Goal: Find specific page/section: Find specific page/section

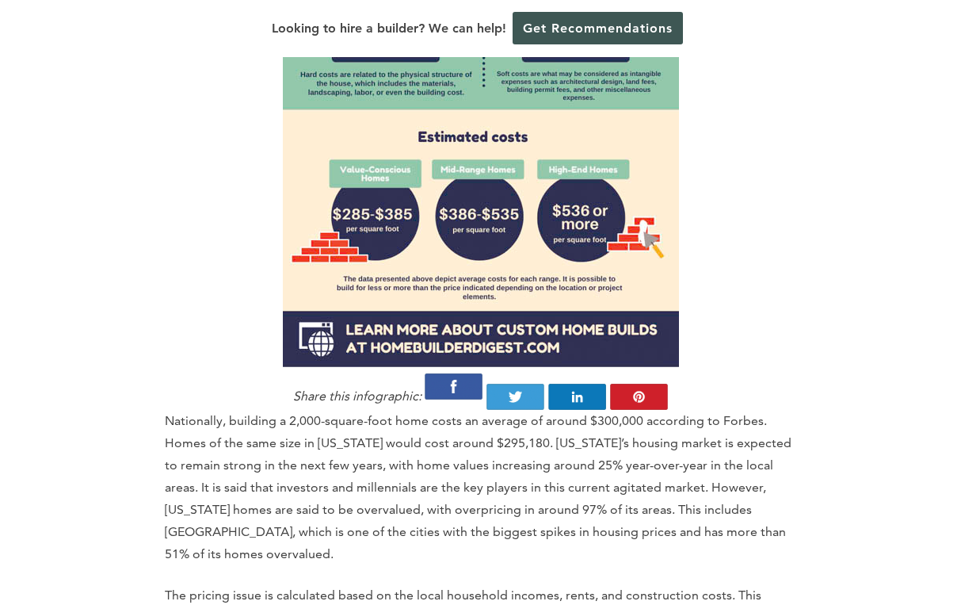
scroll to position [1638, 0]
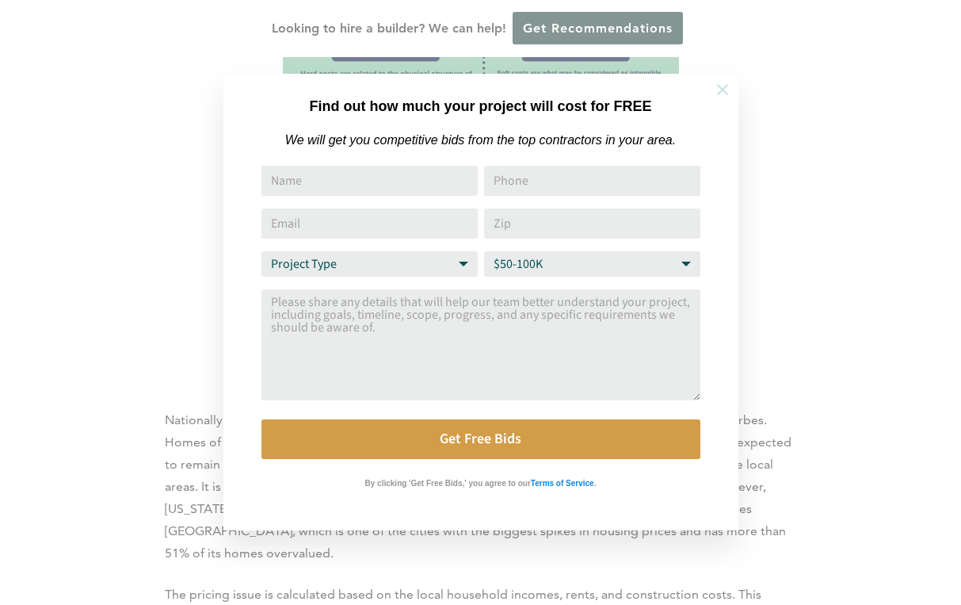
click at [723, 86] on icon at bounding box center [722, 89] width 17 height 17
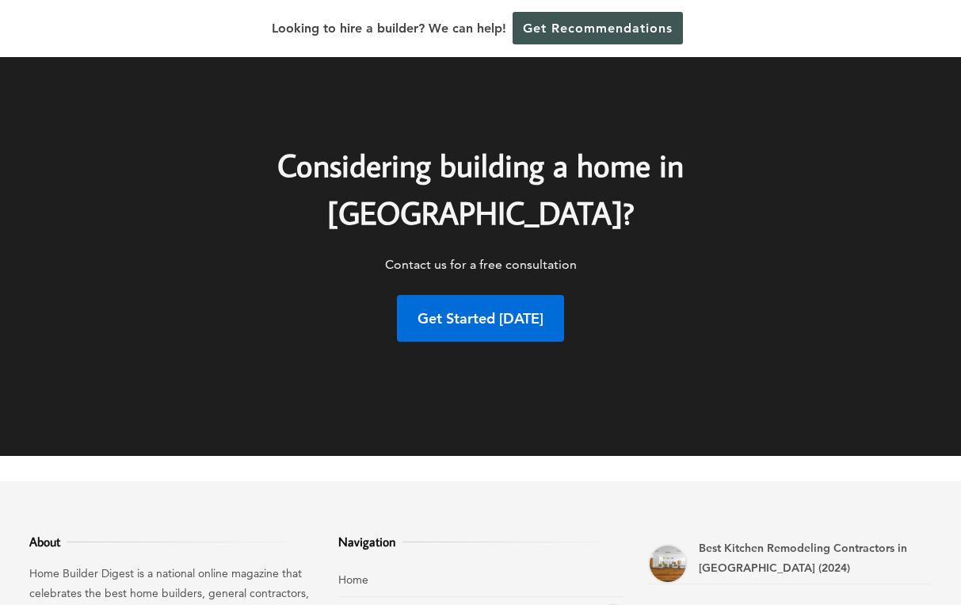
scroll to position [6983, 0]
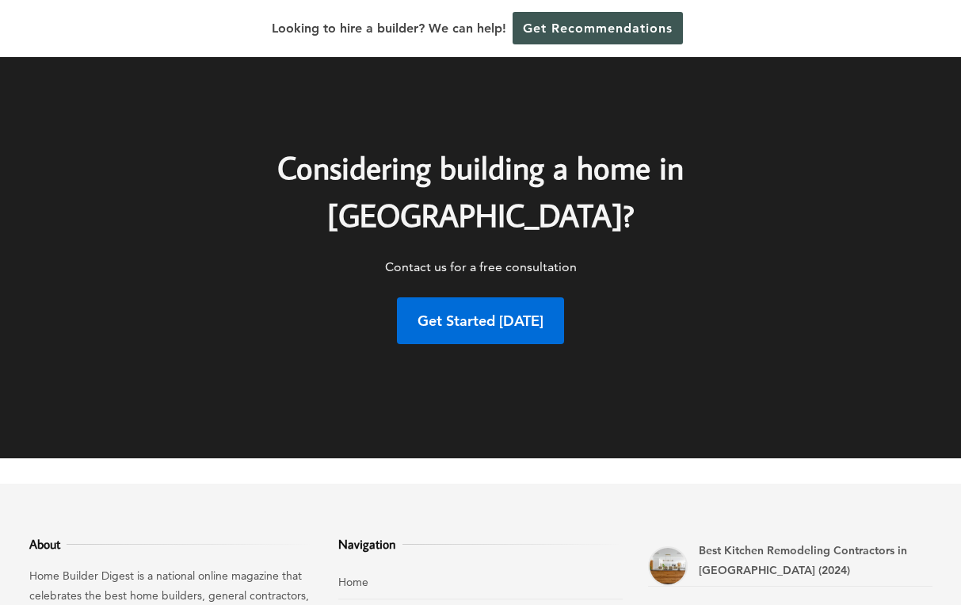
click at [612, 604] on icon at bounding box center [614, 615] width 10 height 12
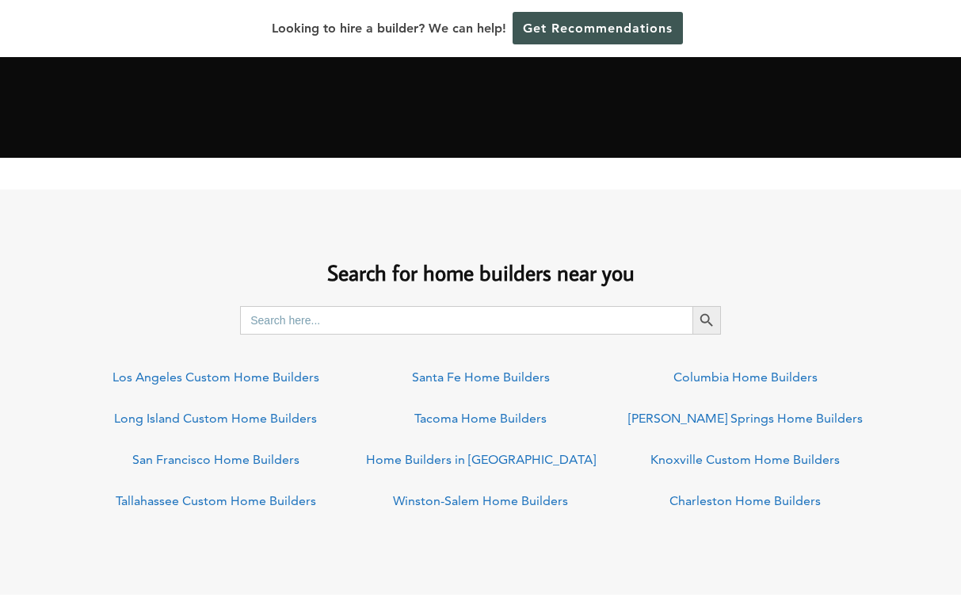
scroll to position [1036, 0]
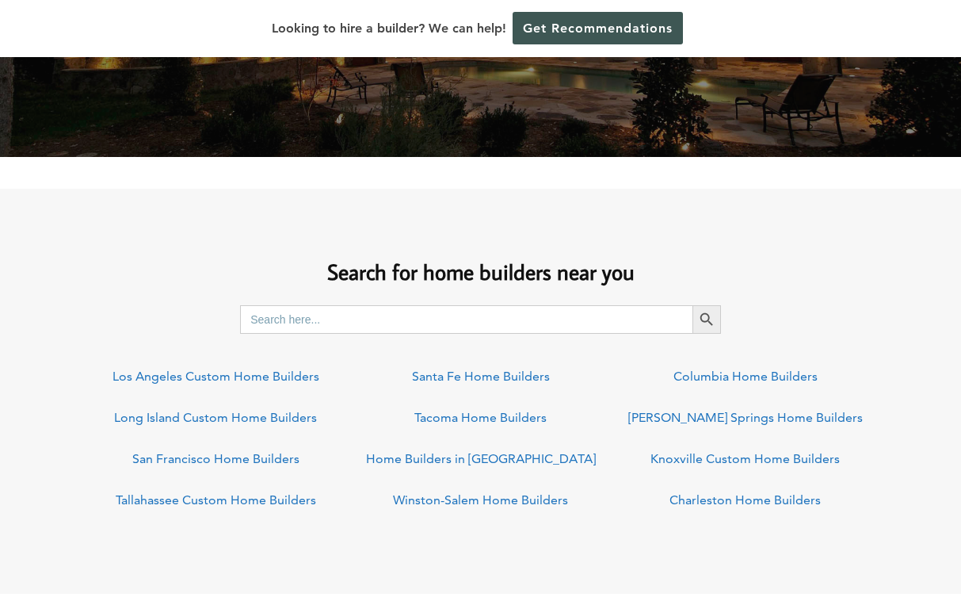
click at [300, 316] on input "Search for:" at bounding box center [466, 319] width 453 height 29
type input "Flagstaff"
click at [706, 319] on button "Search Button" at bounding box center [707, 319] width 29 height 29
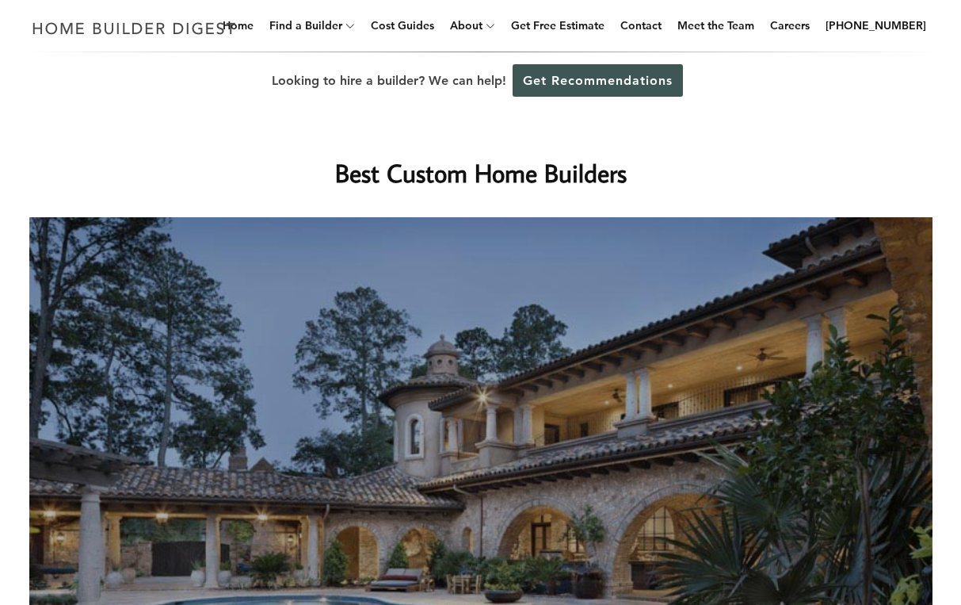
scroll to position [0, 0]
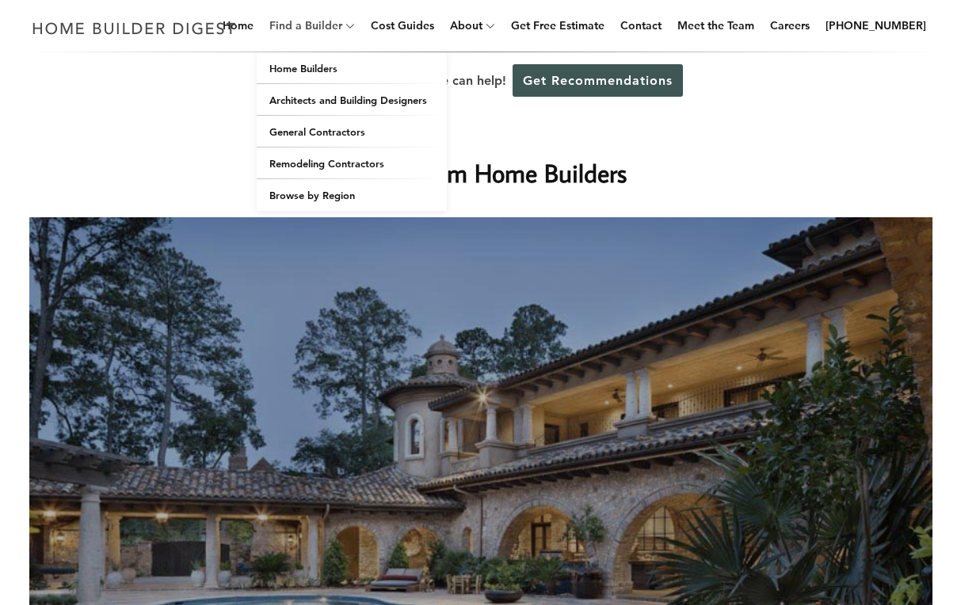
click at [312, 25] on link "Find a Builder" at bounding box center [302, 25] width 79 height 51
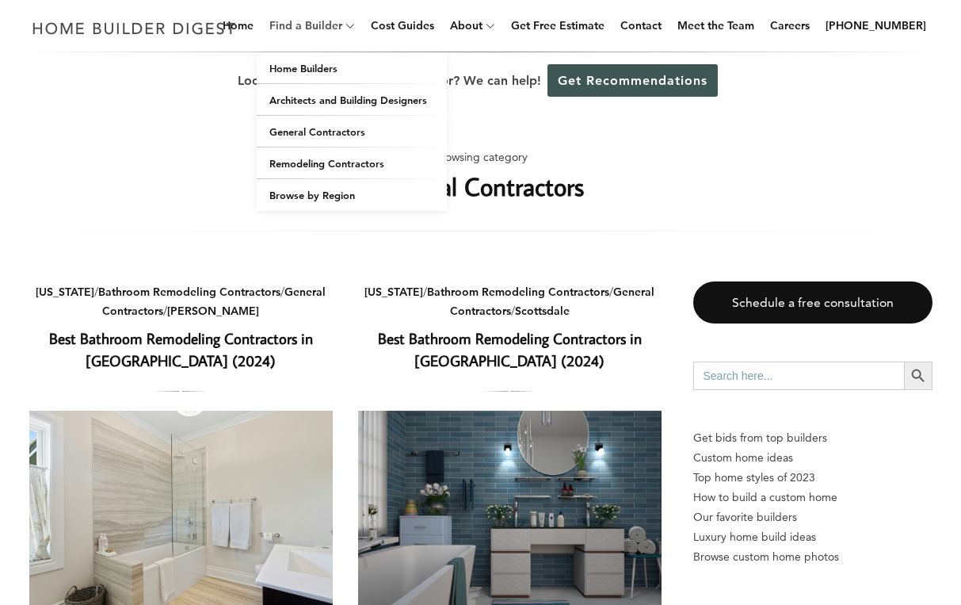
drag, startPoint x: 327, startPoint y: 25, endPoint x: 325, endPoint y: 50, distance: 24.6
click at [325, 50] on link "Find a Builder" at bounding box center [302, 25] width 79 height 51
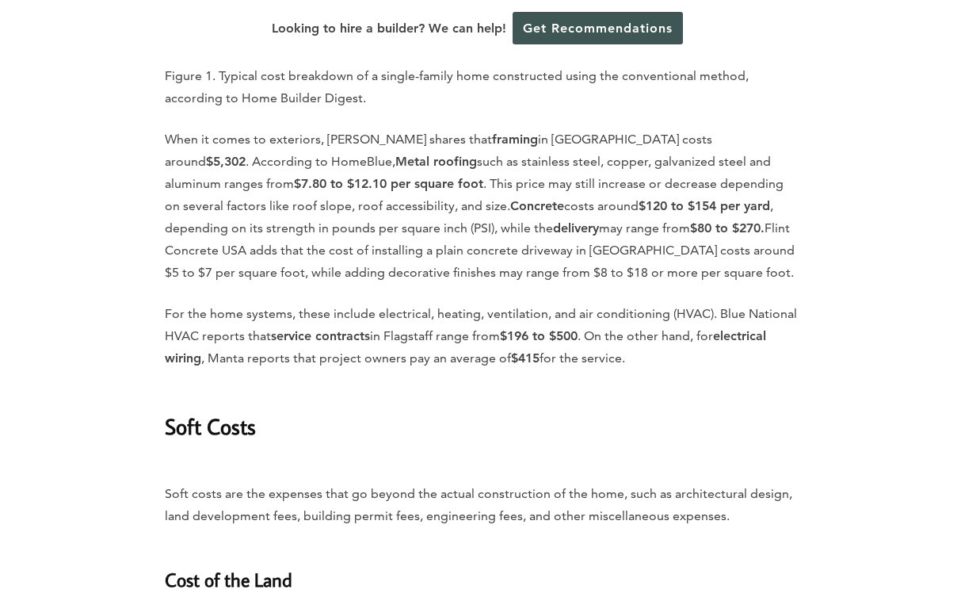
scroll to position [3143, 0]
